Goal: Task Accomplishment & Management: Use online tool/utility

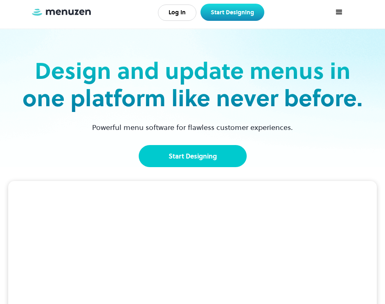
click at [222, 155] on link "Start Designing" at bounding box center [193, 156] width 108 height 22
